Goal: Navigation & Orientation: Find specific page/section

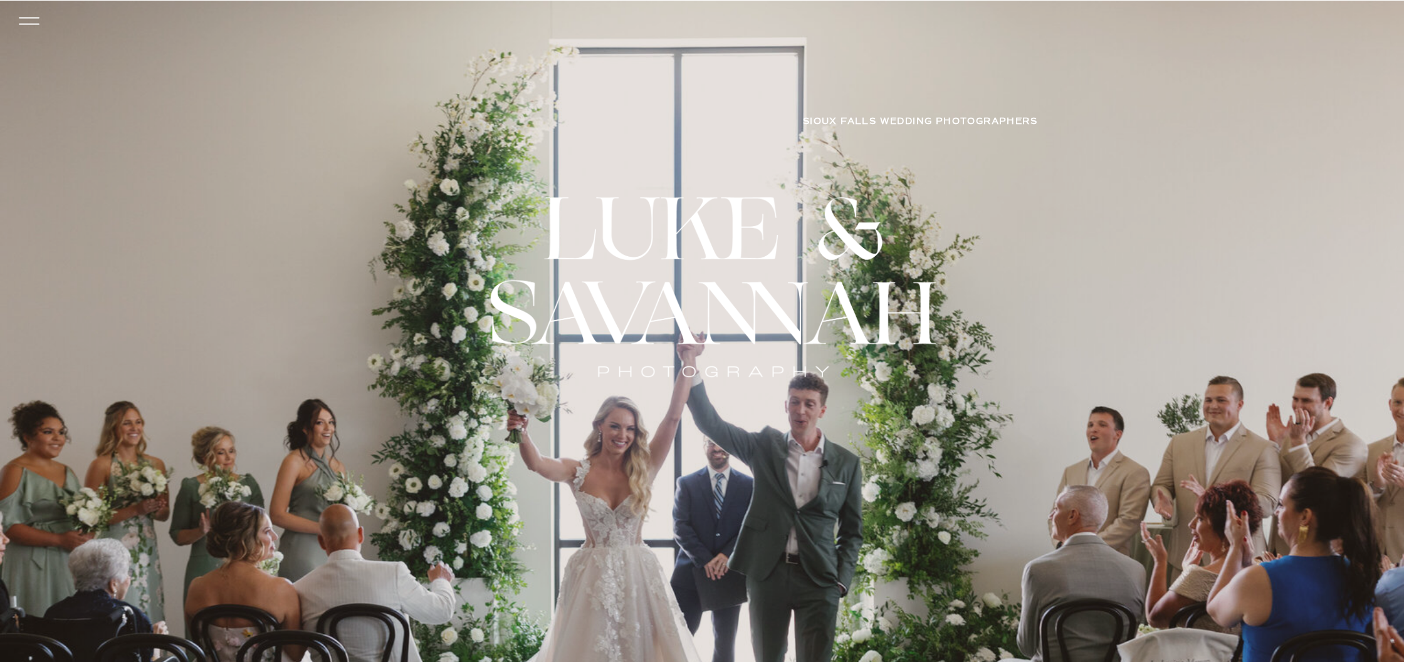
click at [30, 24] on icon at bounding box center [29, 24] width 21 height 1
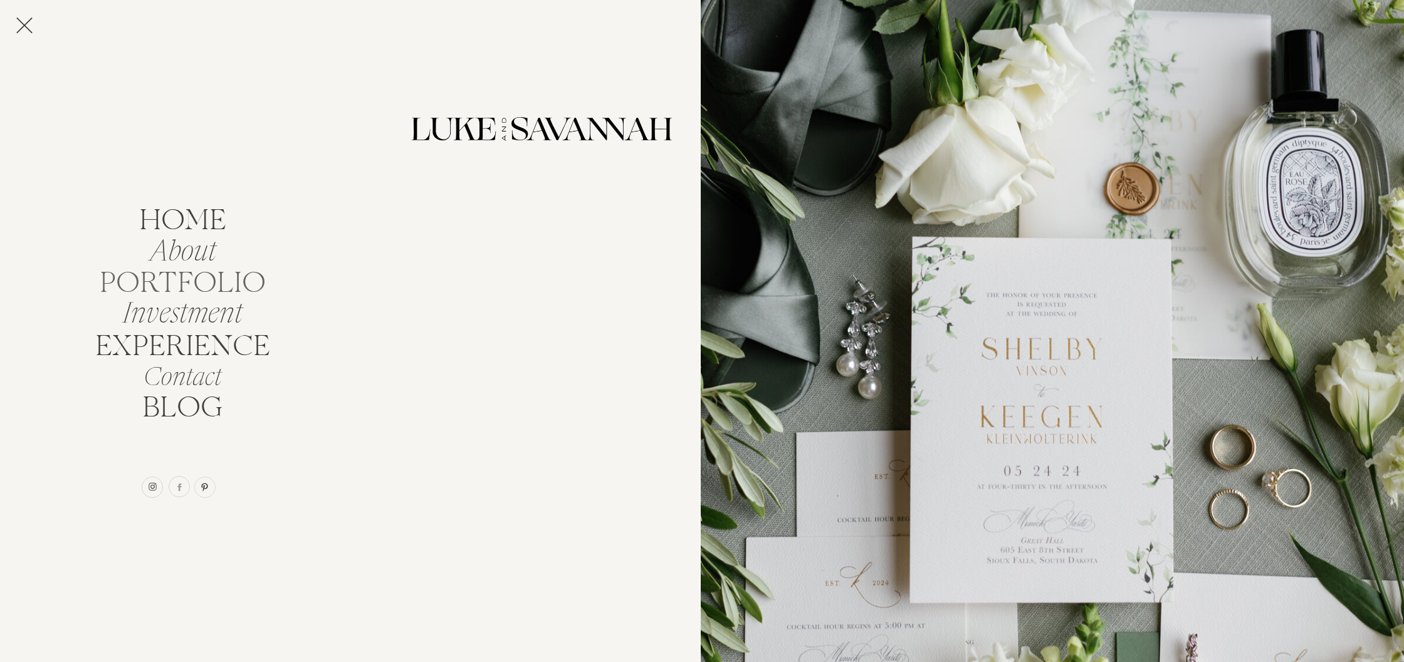
click at [164, 271] on nav "portfolio" at bounding box center [182, 280] width 177 height 24
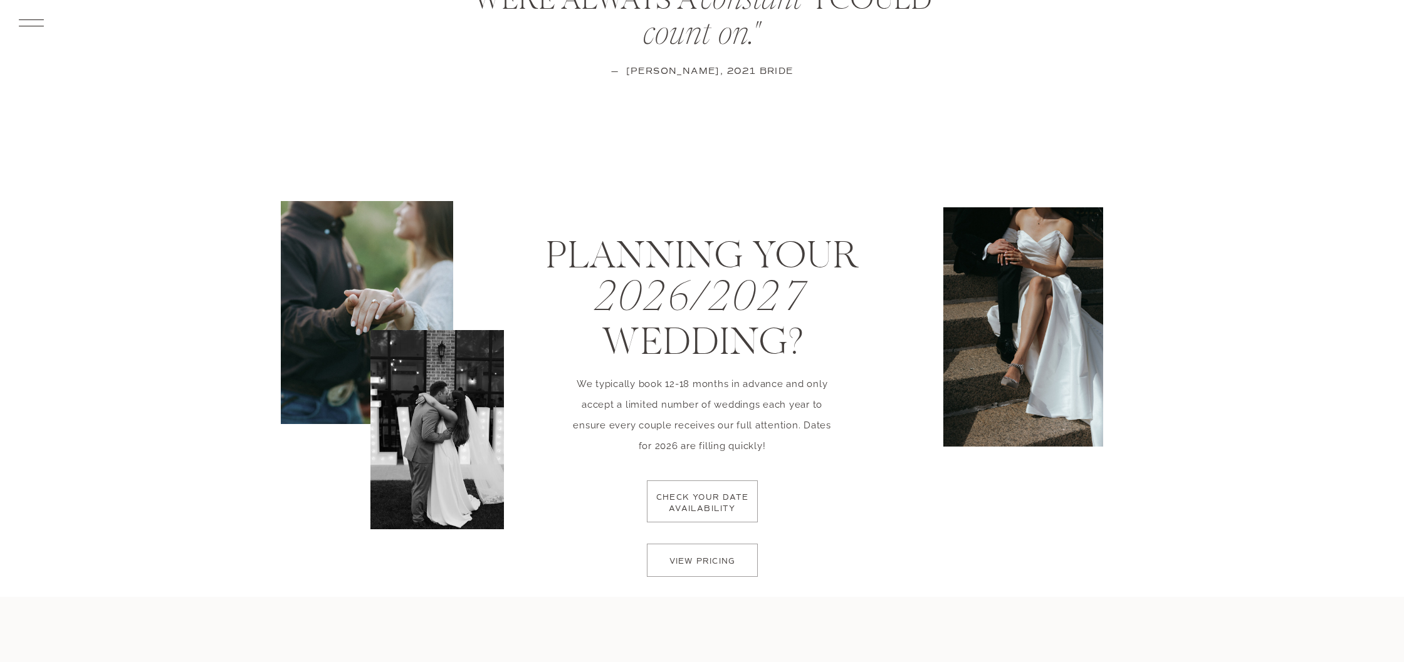
scroll to position [1736, 0]
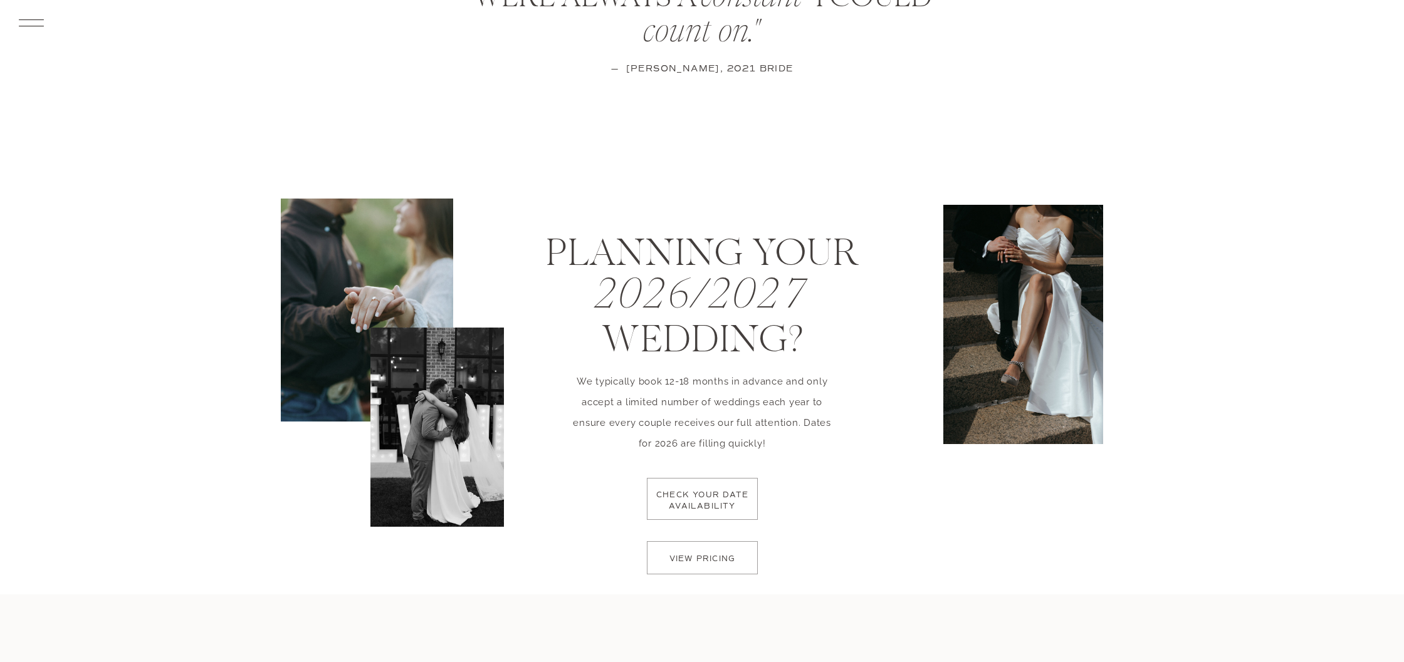
click at [715, 511] on p "check your date availability" at bounding box center [702, 508] width 100 height 37
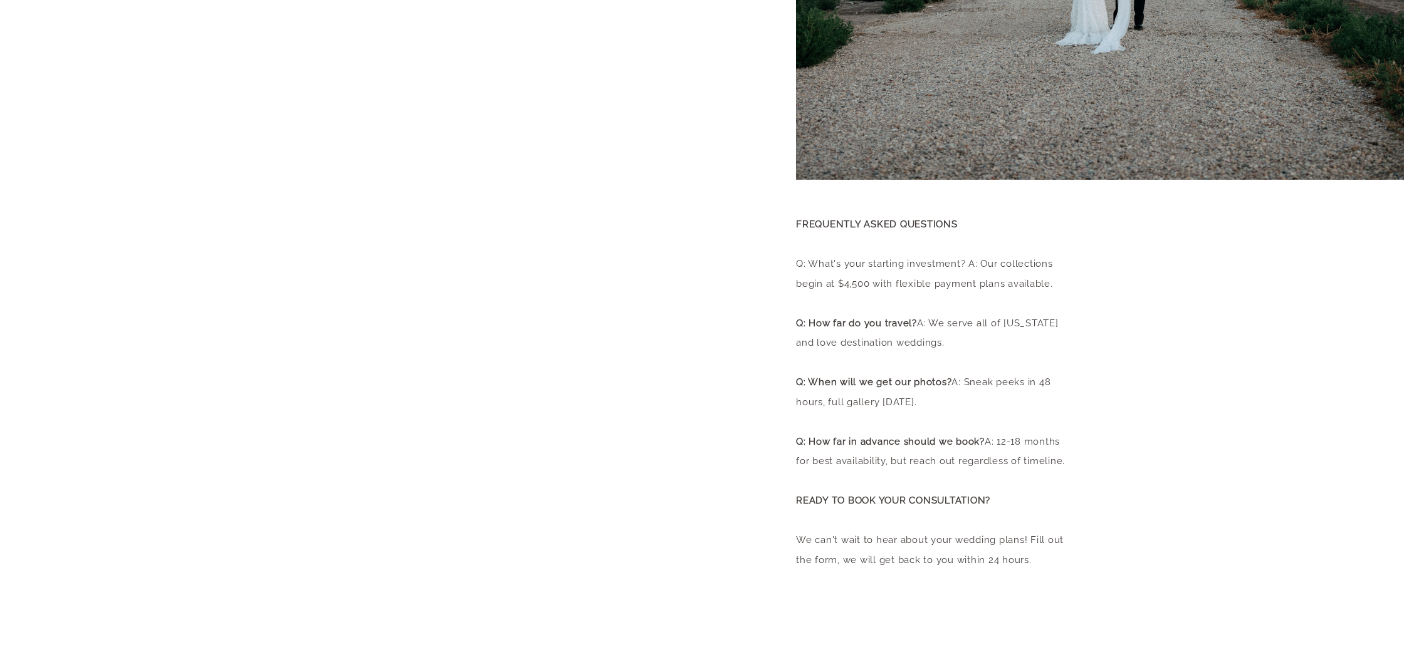
scroll to position [424, 0]
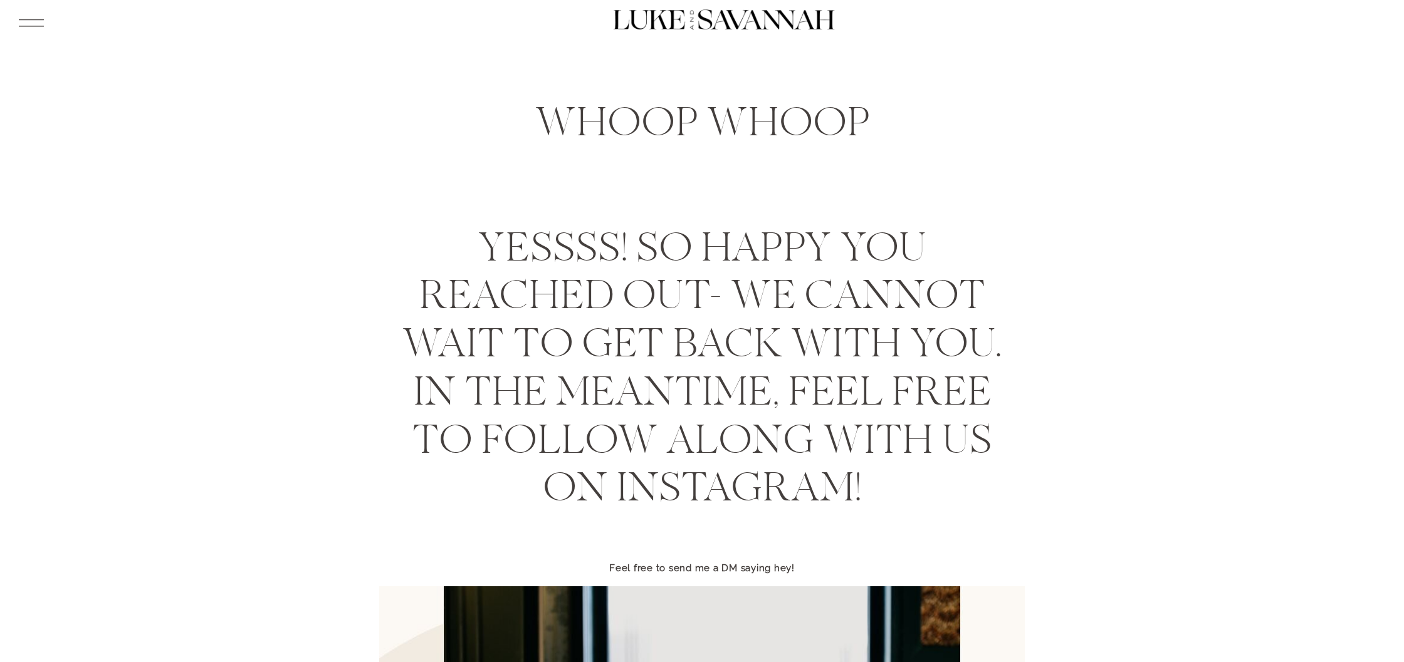
click at [34, 23] on icon at bounding box center [31, 23] width 33 height 34
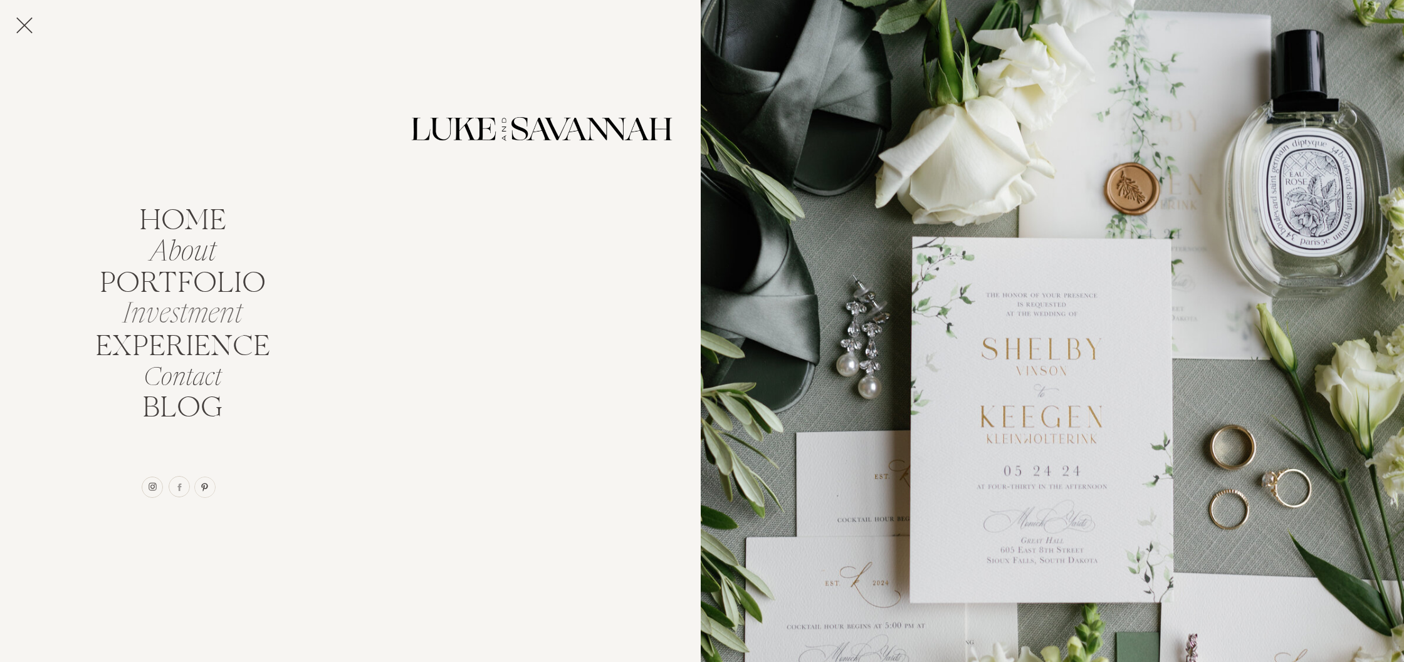
click at [178, 313] on nav "Investment" at bounding box center [182, 310] width 134 height 24
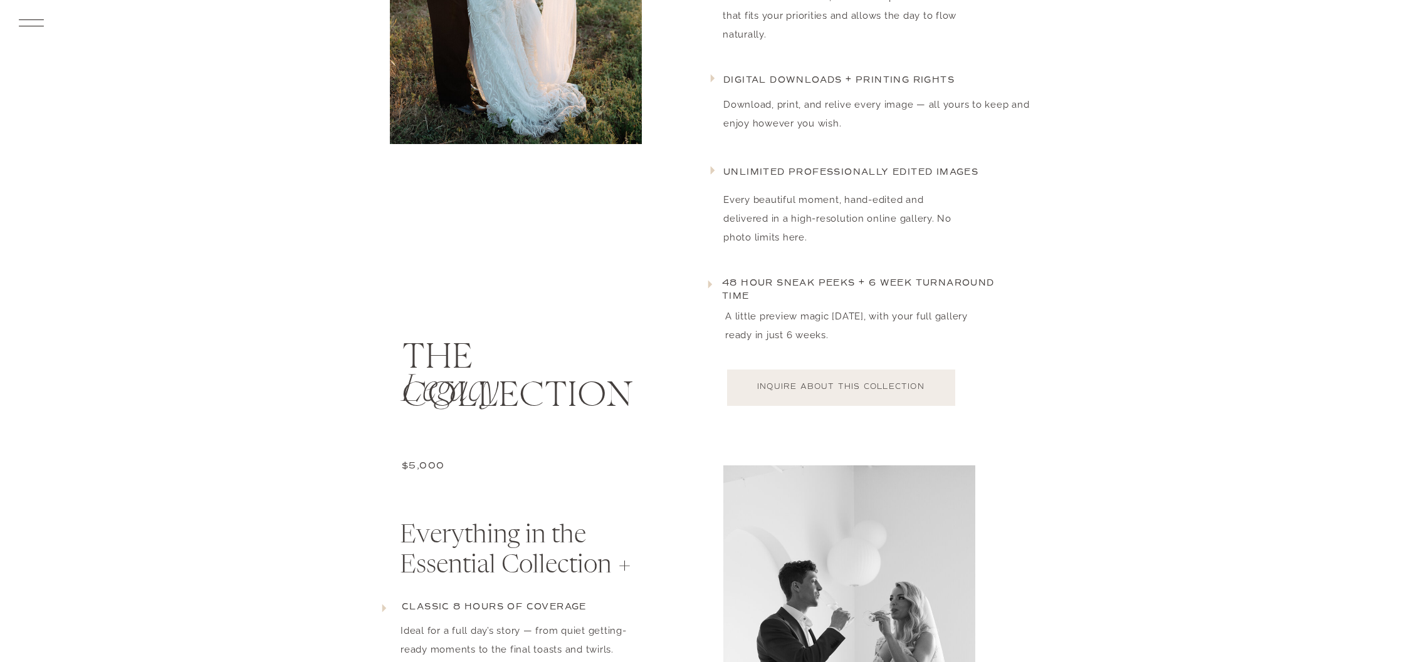
scroll to position [1500, 0]
